Goal: Task Accomplishment & Management: Manage account settings

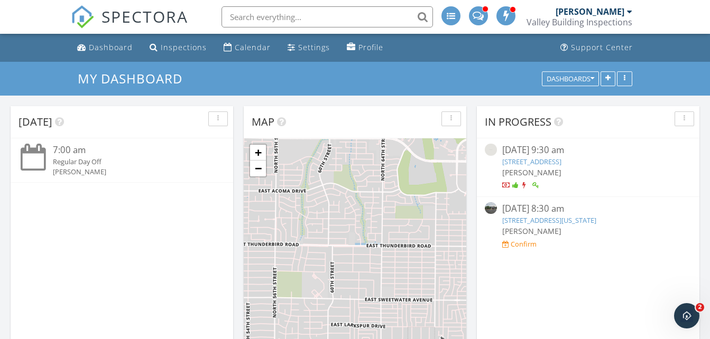
click at [630, 13] on div at bounding box center [629, 11] width 5 height 8
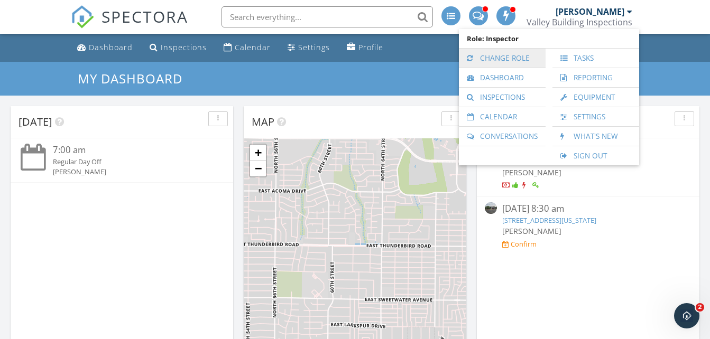
click at [505, 56] on link "Change Role" at bounding box center [502, 58] width 76 height 19
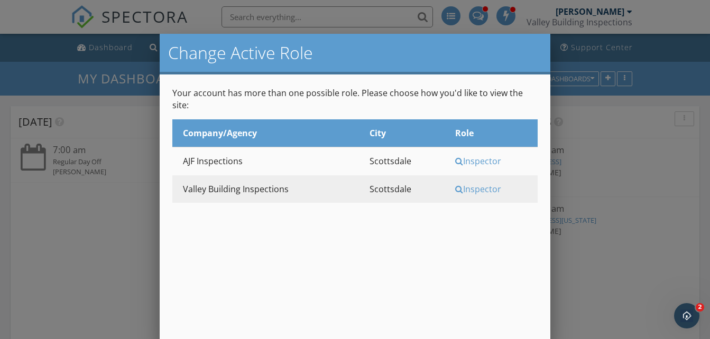
click at [494, 155] on div "Inspector" at bounding box center [494, 161] width 79 height 12
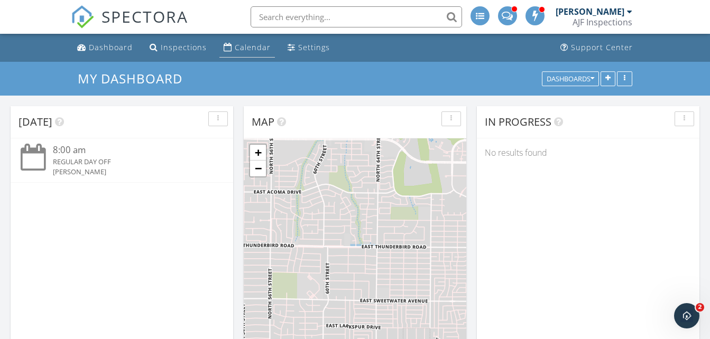
click at [237, 43] on div "Calendar" at bounding box center [253, 47] width 36 height 10
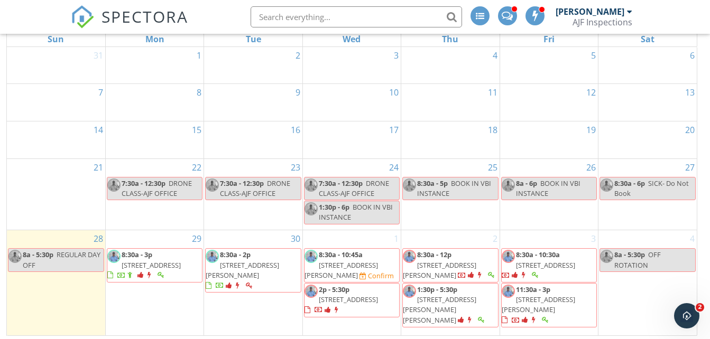
scroll to position [141, 0]
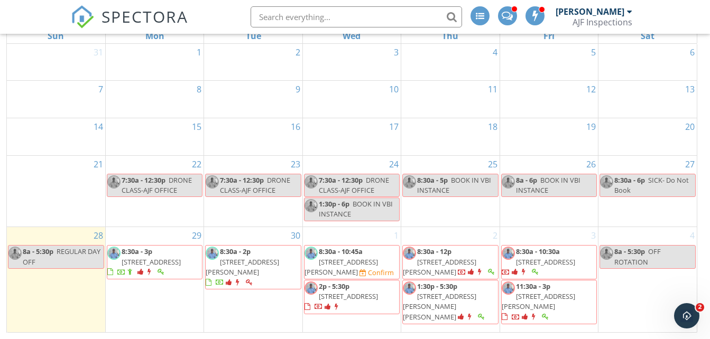
click at [161, 267] on span "24601 N 103rd Way Lot 4, Scottsdale 85255" at bounding box center [151, 262] width 59 height 10
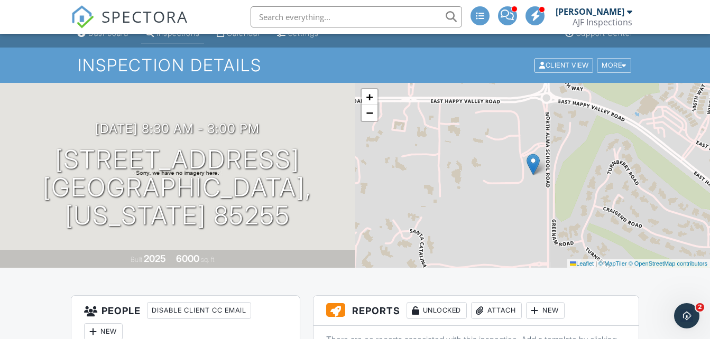
scroll to position [7, 0]
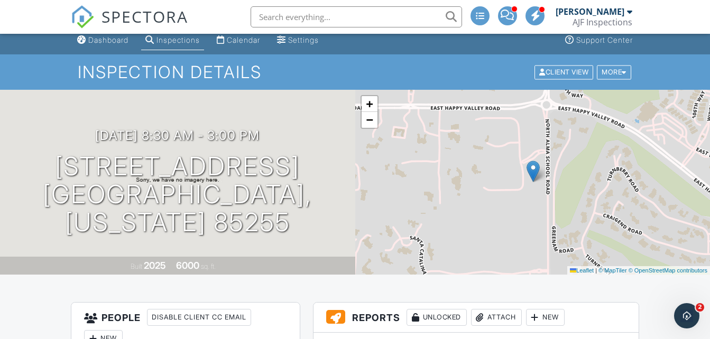
click at [520, 237] on div "+ − Leaflet | © MapTiler © OpenStreetMap contributors" at bounding box center [532, 182] width 355 height 185
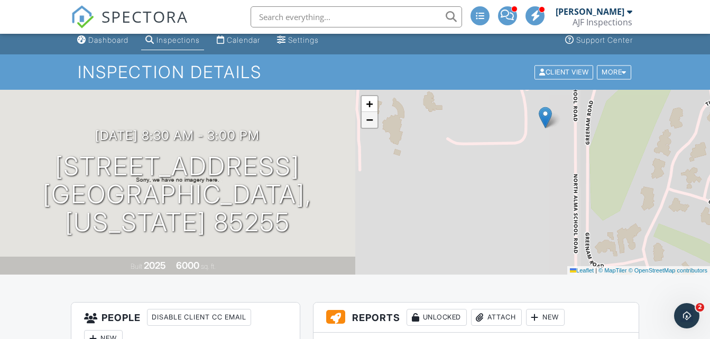
click at [367, 125] on span "−" at bounding box center [369, 119] width 7 height 13
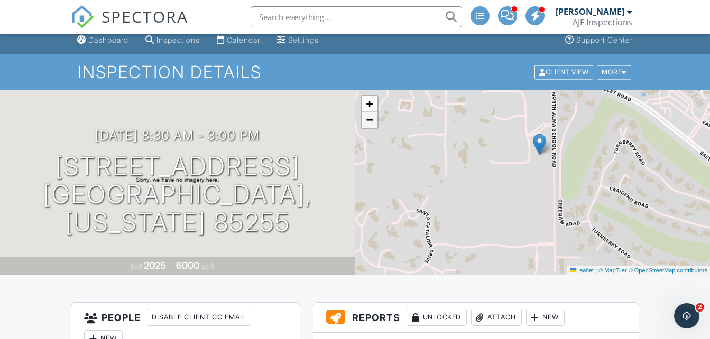
click at [367, 125] on span "−" at bounding box center [369, 119] width 7 height 13
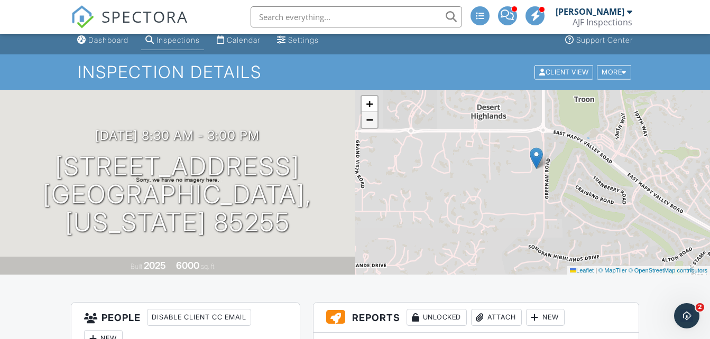
click at [367, 125] on span "−" at bounding box center [369, 119] width 7 height 13
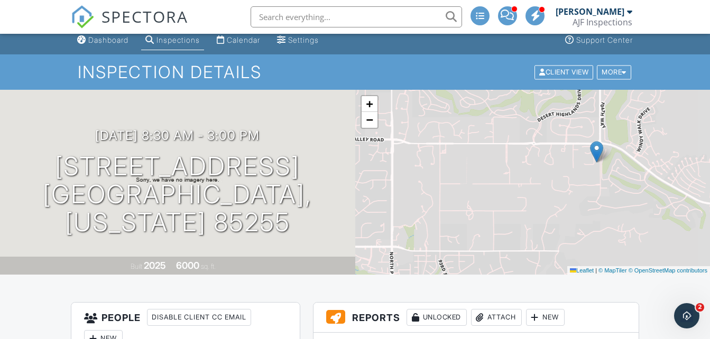
drag, startPoint x: 408, startPoint y: 201, endPoint x: 470, endPoint y: 188, distance: 63.2
click at [470, 188] on div "+ − Leaflet | © MapTiler © OpenStreetMap contributors" at bounding box center [532, 182] width 355 height 185
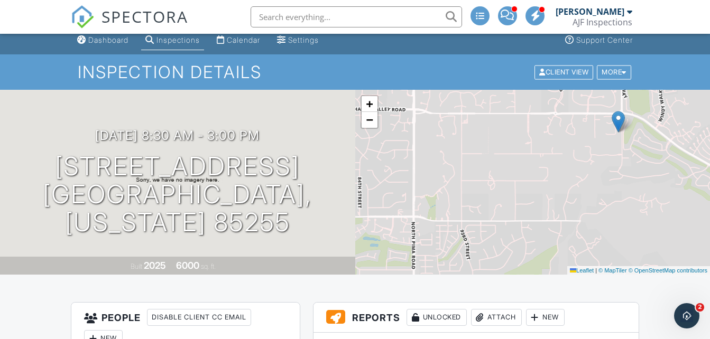
drag, startPoint x: 470, startPoint y: 188, endPoint x: 491, endPoint y: 158, distance: 37.1
click at [491, 158] on div "+ − Leaflet | © MapTiler © OpenStreetMap contributors" at bounding box center [532, 182] width 355 height 185
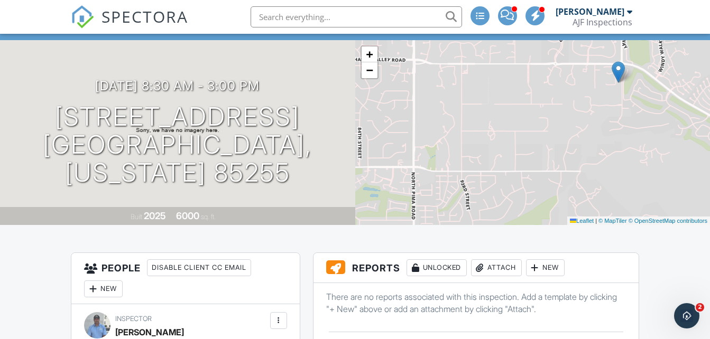
scroll to position [0, 0]
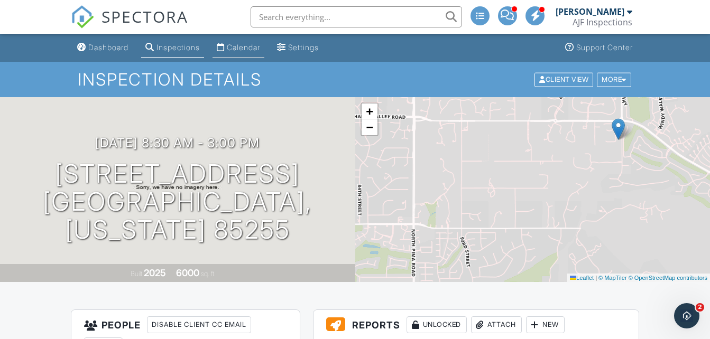
click at [259, 50] on div "Calendar" at bounding box center [243, 47] width 33 height 9
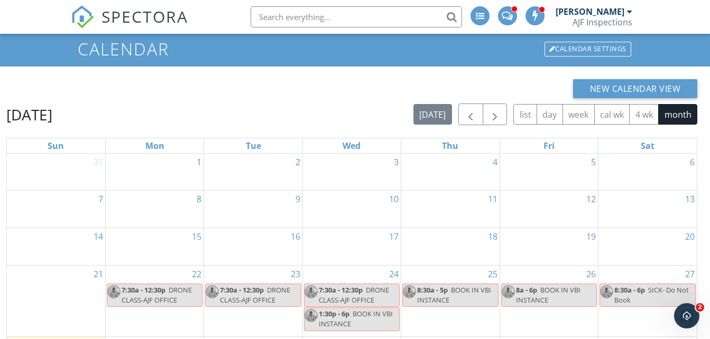
scroll to position [22, 0]
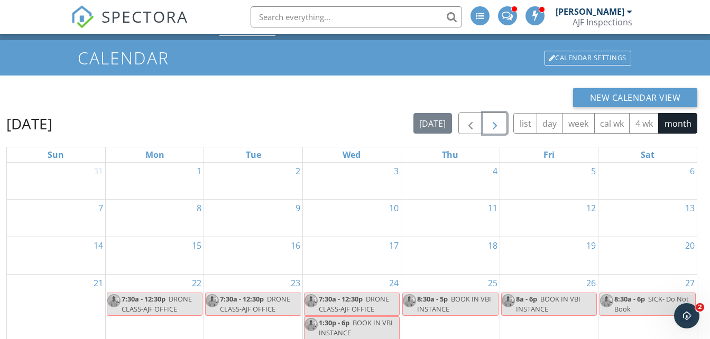
click at [493, 125] on span "button" at bounding box center [495, 123] width 13 height 13
